Goal: Task Accomplishment & Management: Manage account settings

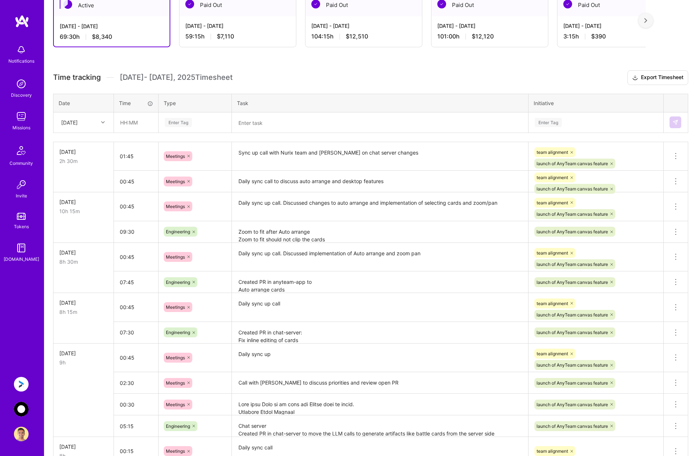
scroll to position [123, 0]
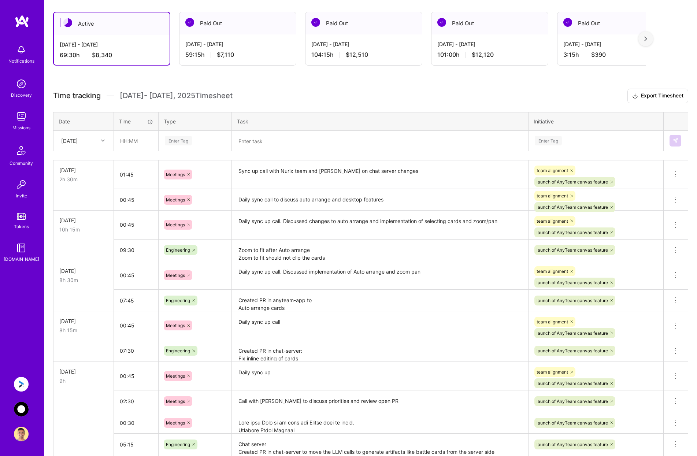
click at [97, 137] on div "Sat, Sep 13" at bounding box center [78, 141] width 41 height 12
click at [81, 256] on div "[DATE]" at bounding box center [83, 255] width 59 height 14
click at [133, 135] on input "text" at bounding box center [136, 140] width 44 height 19
type input "05:30"
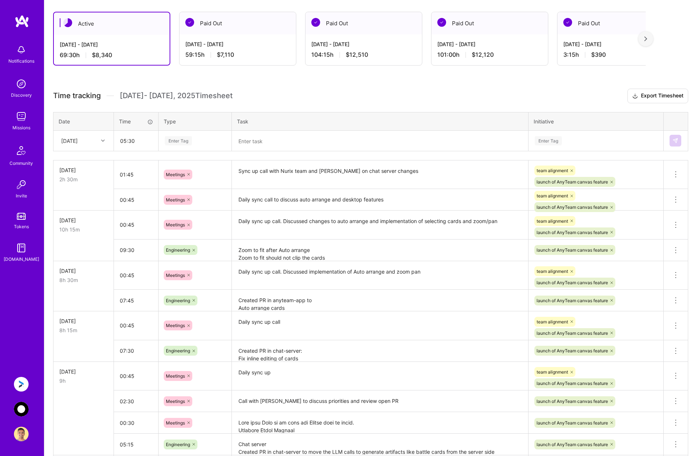
click at [196, 141] on div "Enter Tag" at bounding box center [195, 140] width 62 height 9
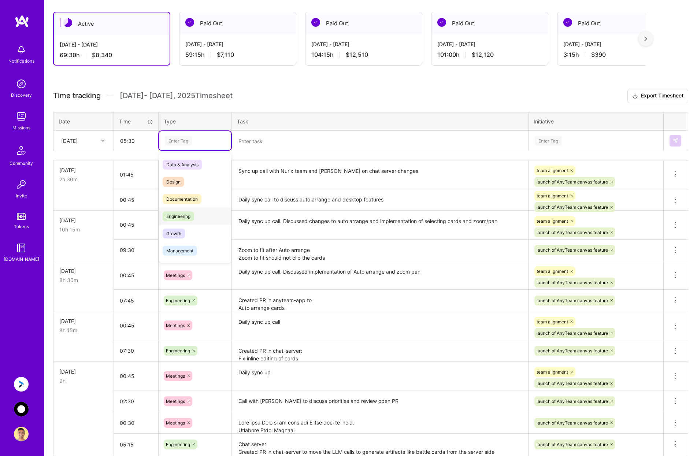
click at [190, 213] on span "Engineering" at bounding box center [179, 216] width 32 height 10
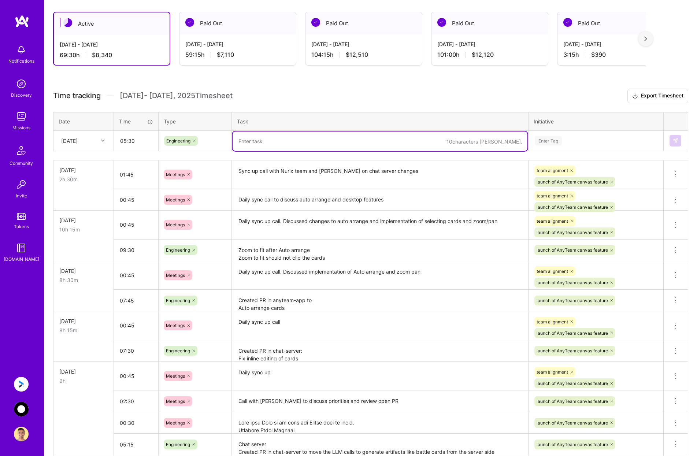
click at [255, 143] on textarea at bounding box center [380, 141] width 295 height 19
paste textarea "Raised PR in anyteam-chat To use the prettier config file and formatted all fil…"
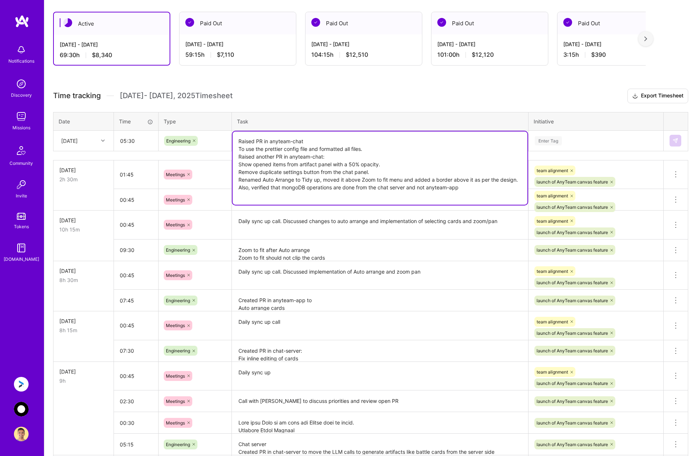
type textarea "Raised PR in anyteam-chat To use the prettier config file and formatted all fil…"
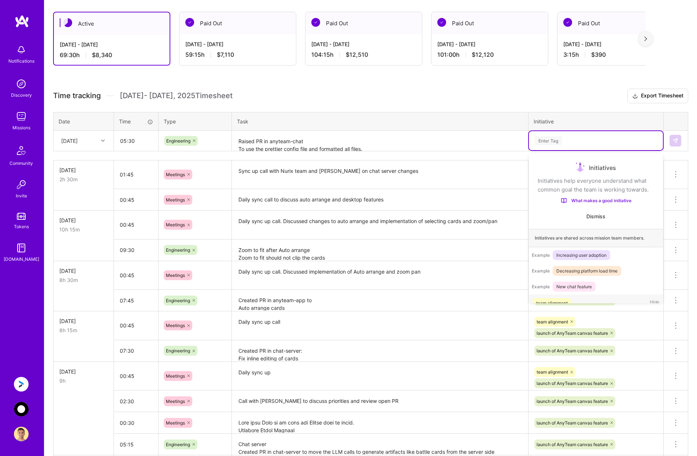
click at [584, 138] on div "Enter Tag" at bounding box center [596, 140] width 124 height 9
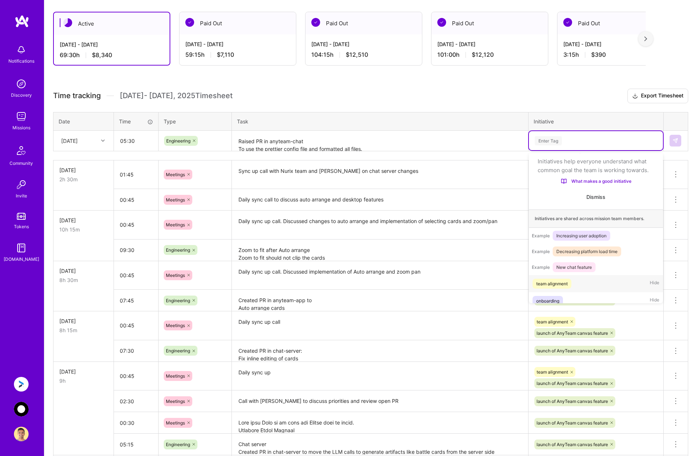
scroll to position [23, 0]
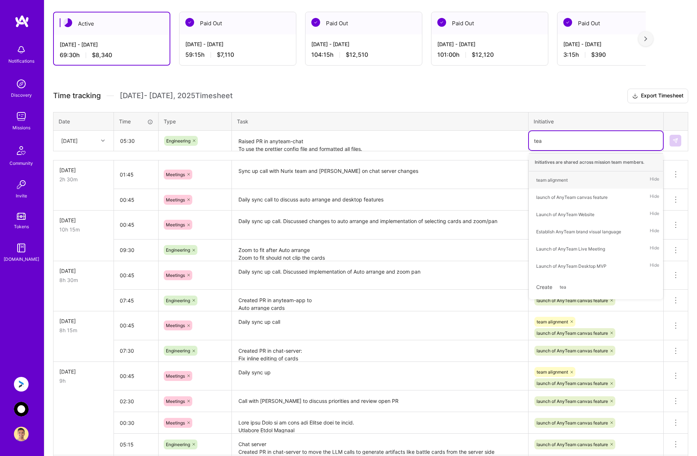
type input "team"
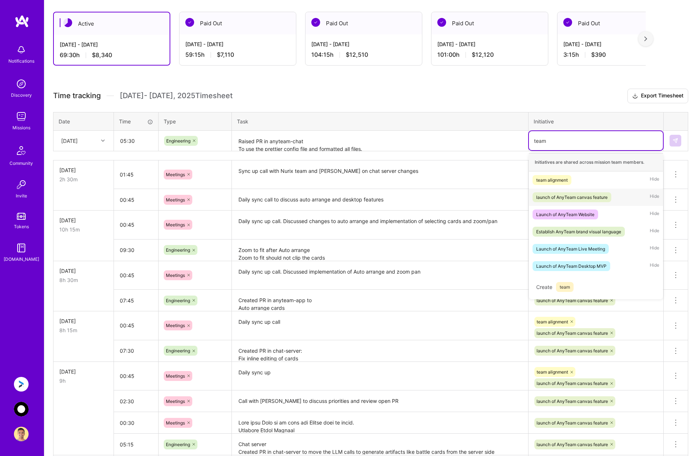
click at [575, 195] on div "launch of AnyTeam canvas feature" at bounding box center [571, 197] width 71 height 8
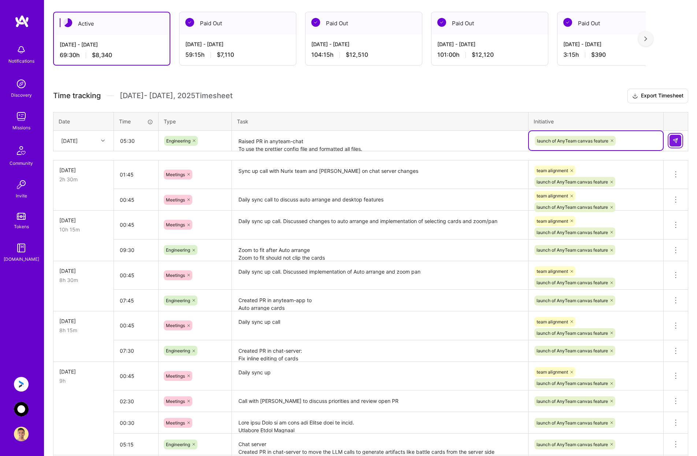
click at [678, 143] on img at bounding box center [676, 141] width 6 height 6
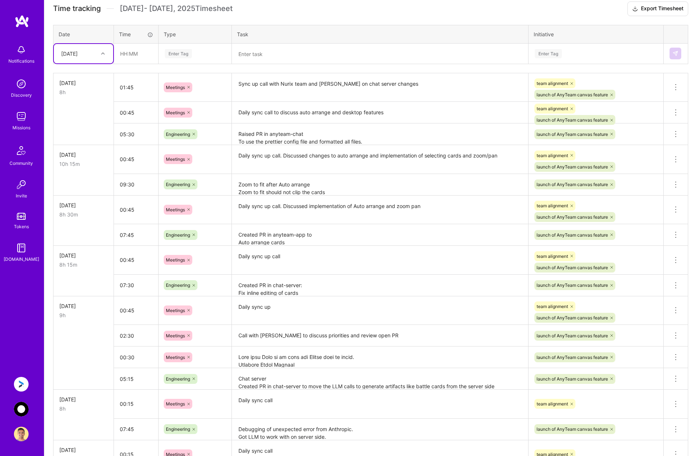
scroll to position [108, 0]
